Goal: Navigation & Orientation: Find specific page/section

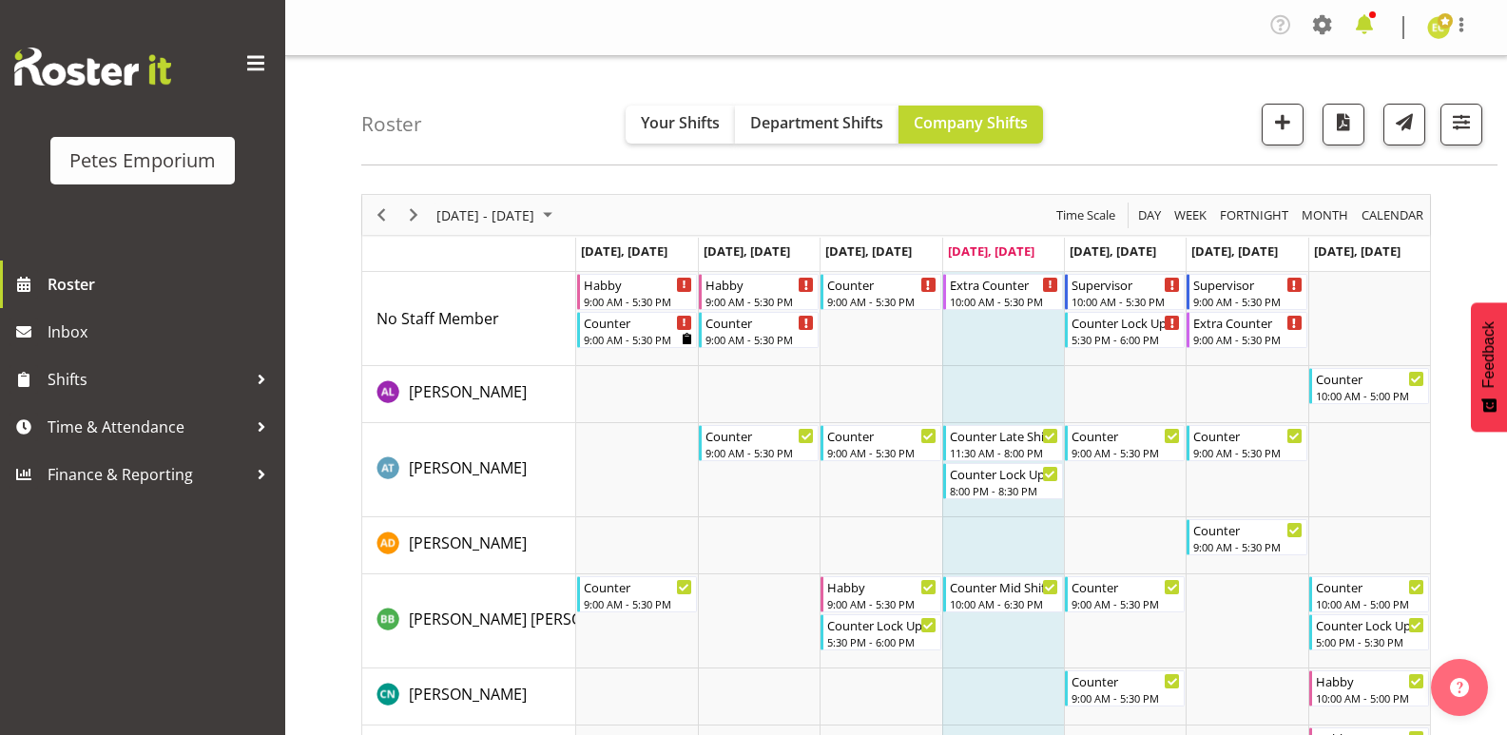
click at [1365, 30] on span at bounding box center [1364, 25] width 30 height 30
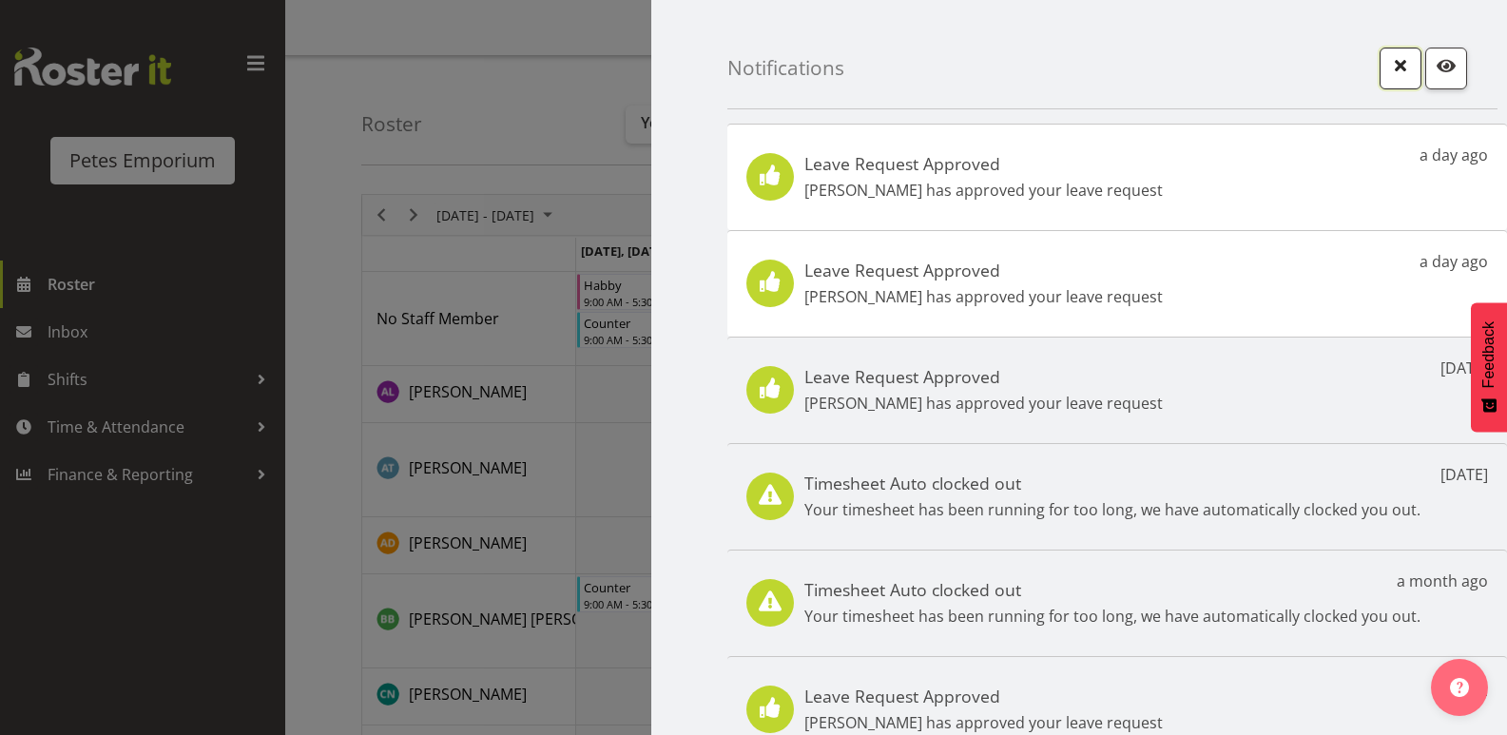
click at [1390, 78] on span "button" at bounding box center [1400, 65] width 25 height 25
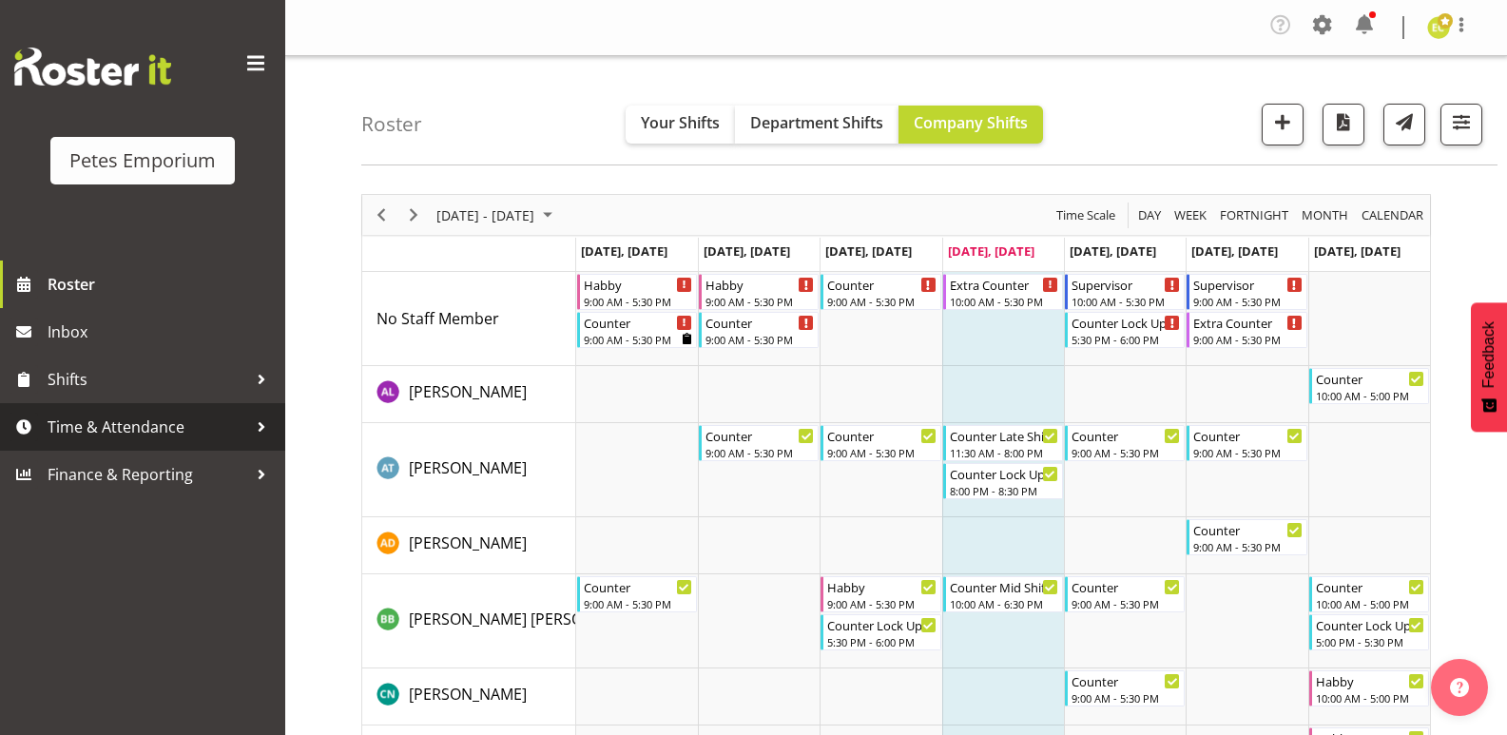
click at [202, 439] on span "Time & Attendance" at bounding box center [148, 427] width 200 height 29
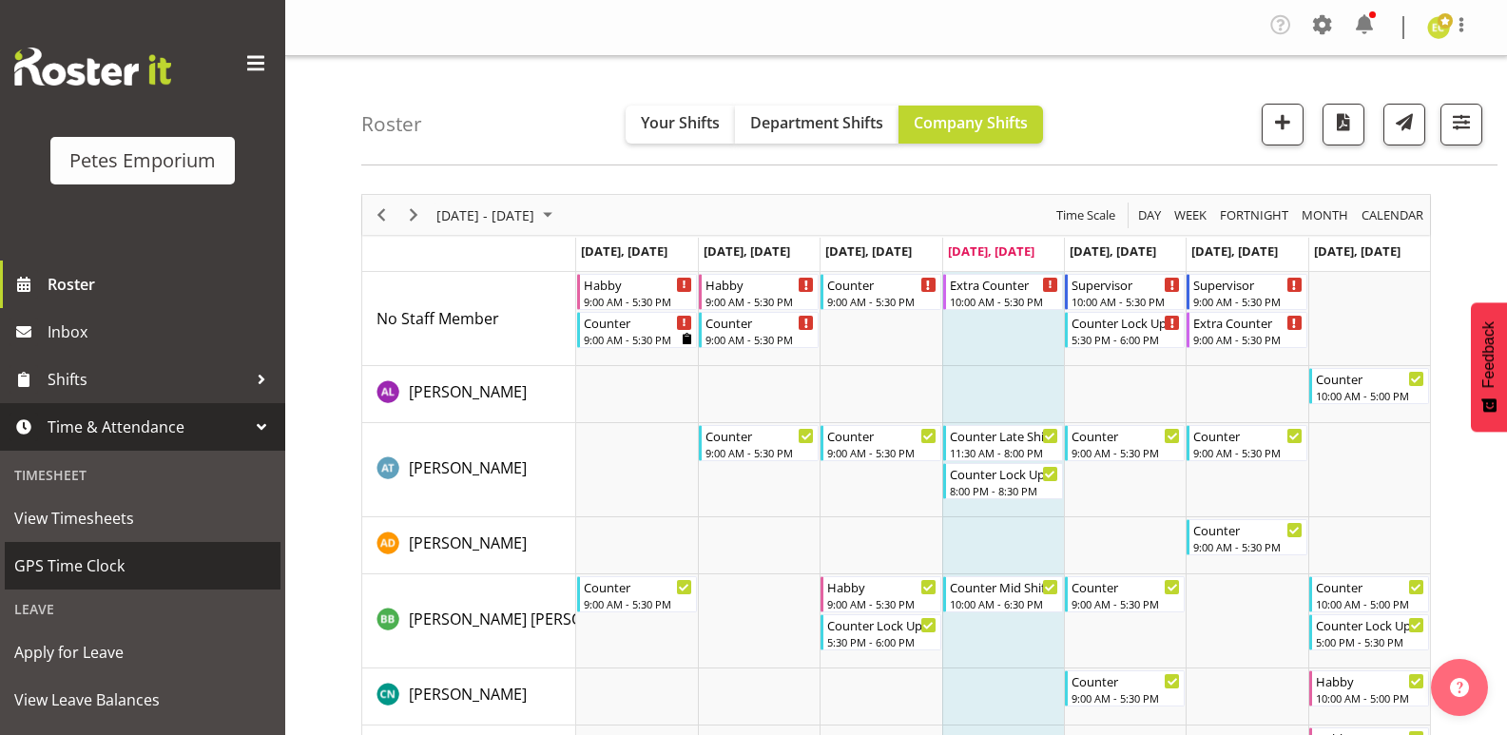
click at [80, 559] on span "GPS Time Clock" at bounding box center [142, 566] width 257 height 29
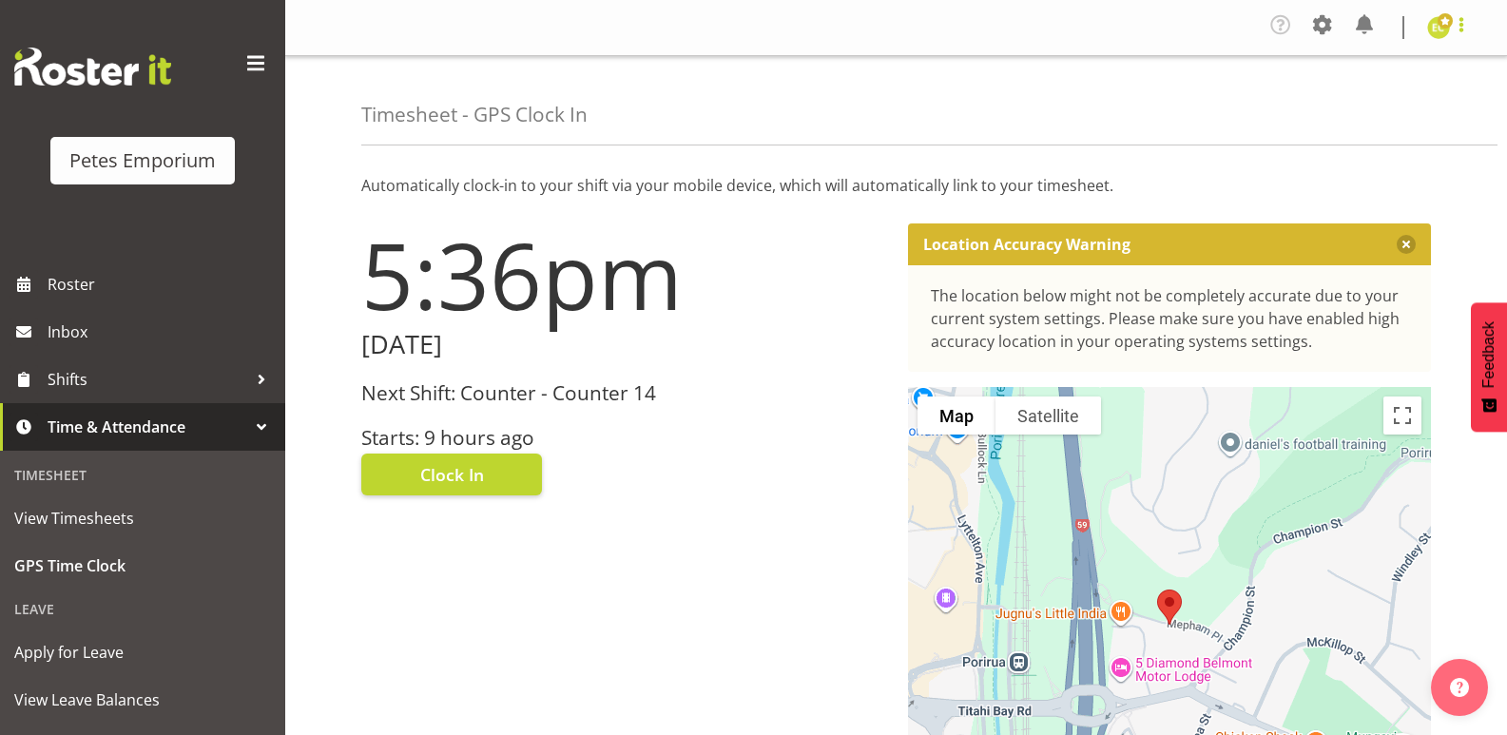
click at [1460, 32] on span at bounding box center [1461, 24] width 23 height 23
click at [1372, 120] on link "Log Out" at bounding box center [1381, 104] width 183 height 34
